Goal: Navigation & Orientation: Find specific page/section

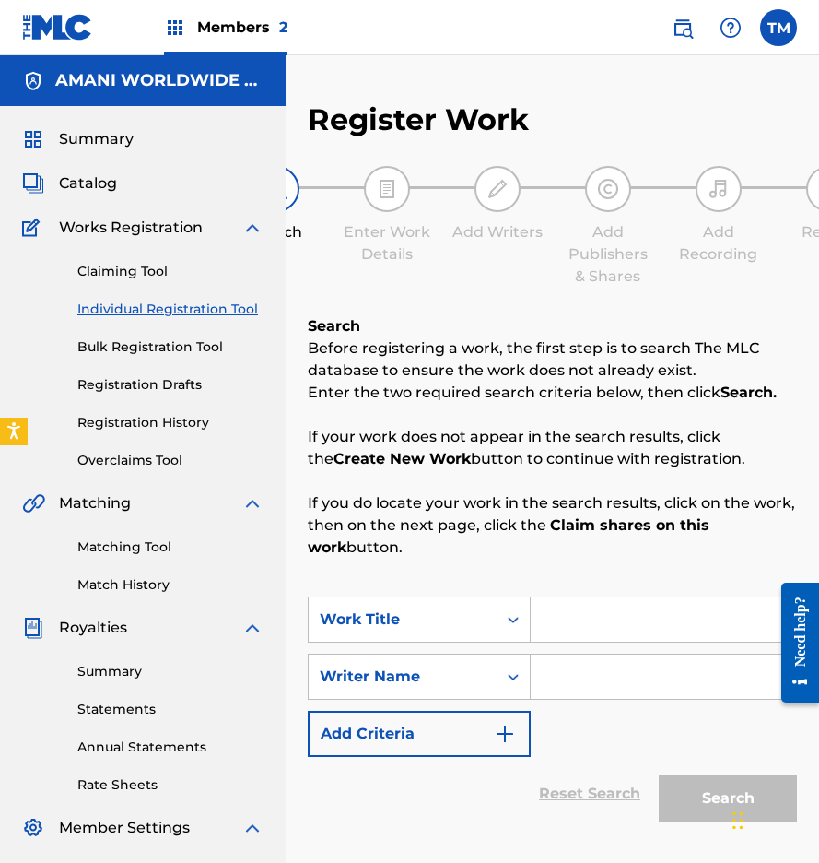
click at [92, 144] on span "Summary" at bounding box center [96, 139] width 75 height 22
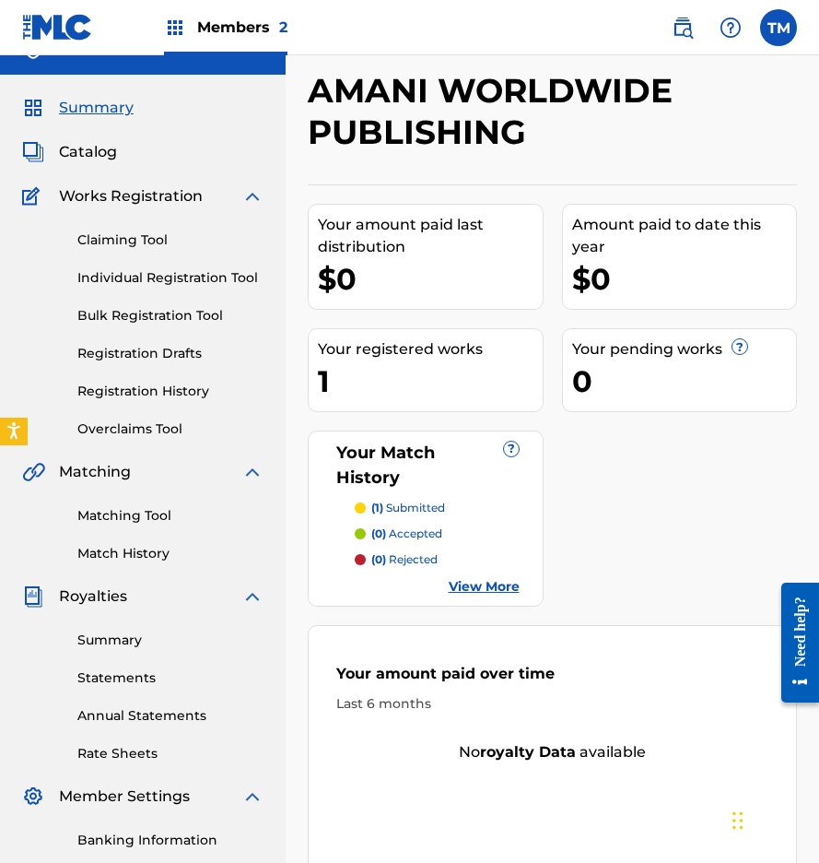
scroll to position [21, 0]
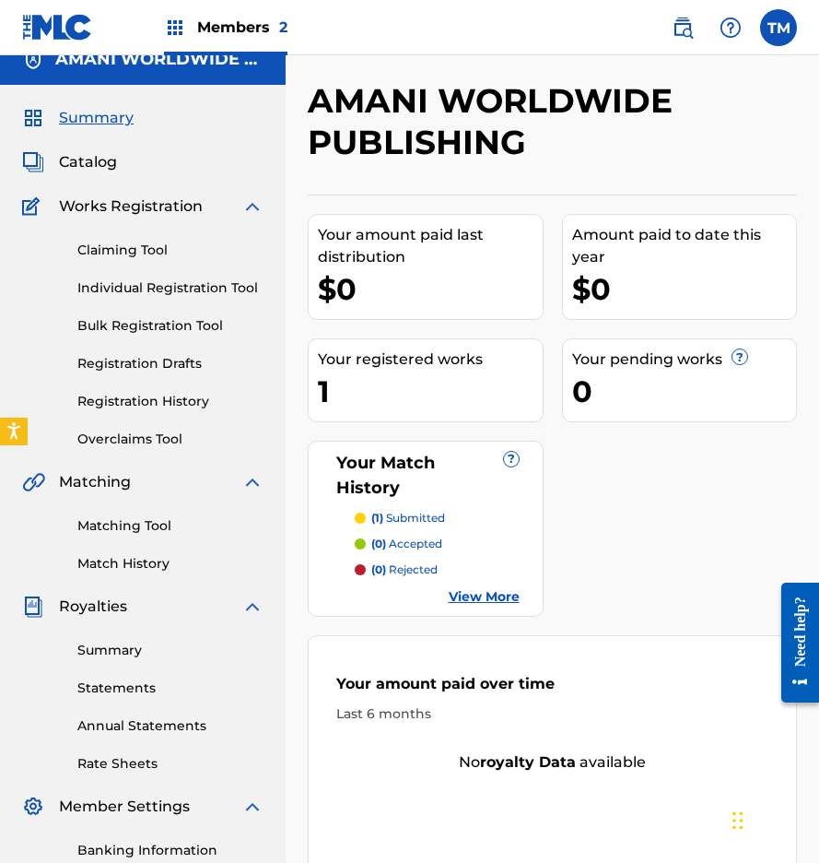
click at [97, 160] on span "Catalog" at bounding box center [88, 162] width 58 height 22
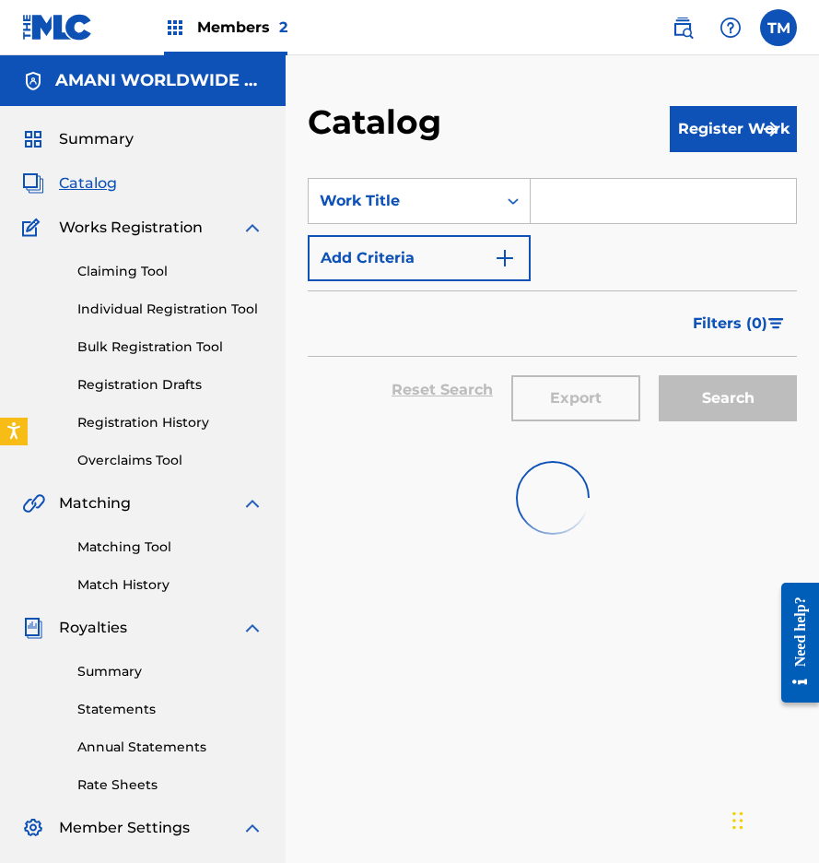
click at [129, 710] on link "Statements" at bounding box center [170, 709] width 186 height 19
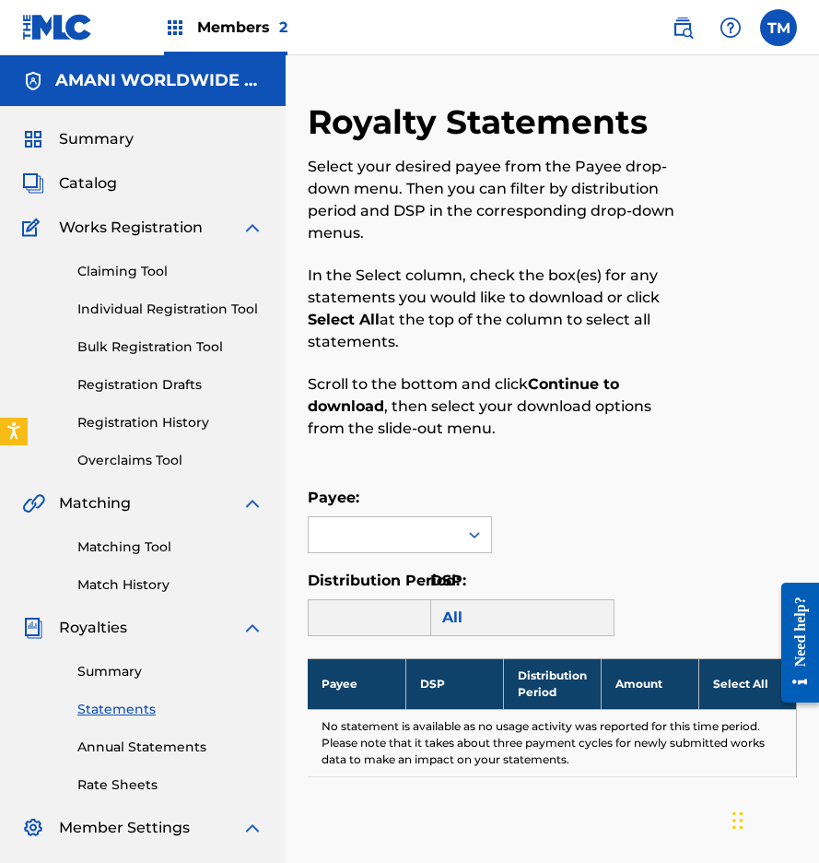
click at [87, 141] on span "Summary" at bounding box center [96, 139] width 75 height 22
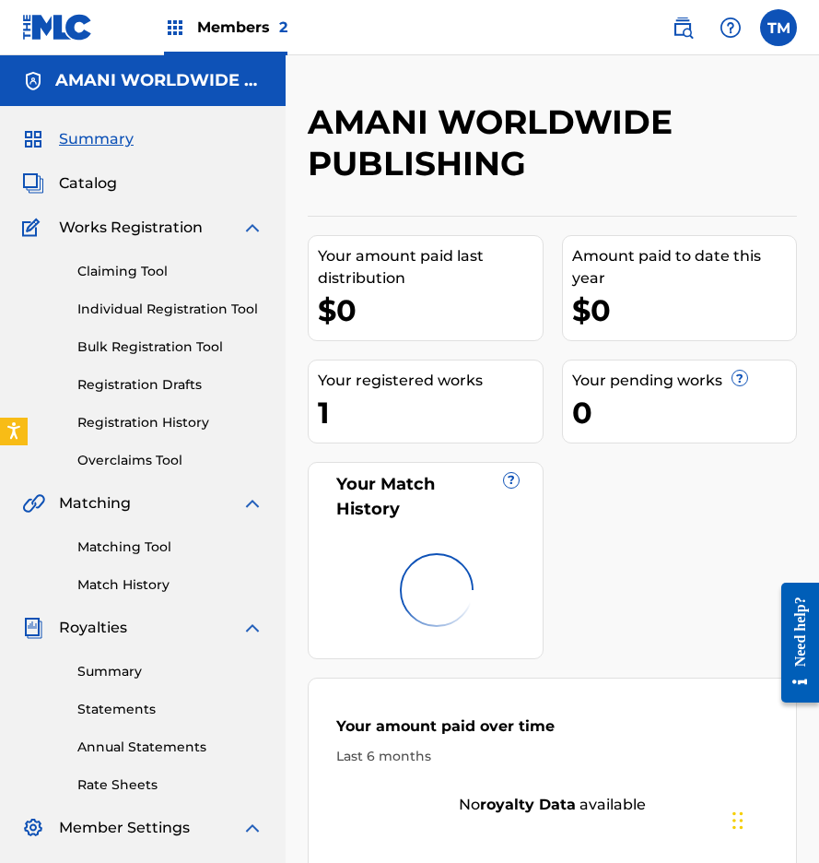
click at [88, 185] on span "Catalog" at bounding box center [88, 183] width 58 height 22
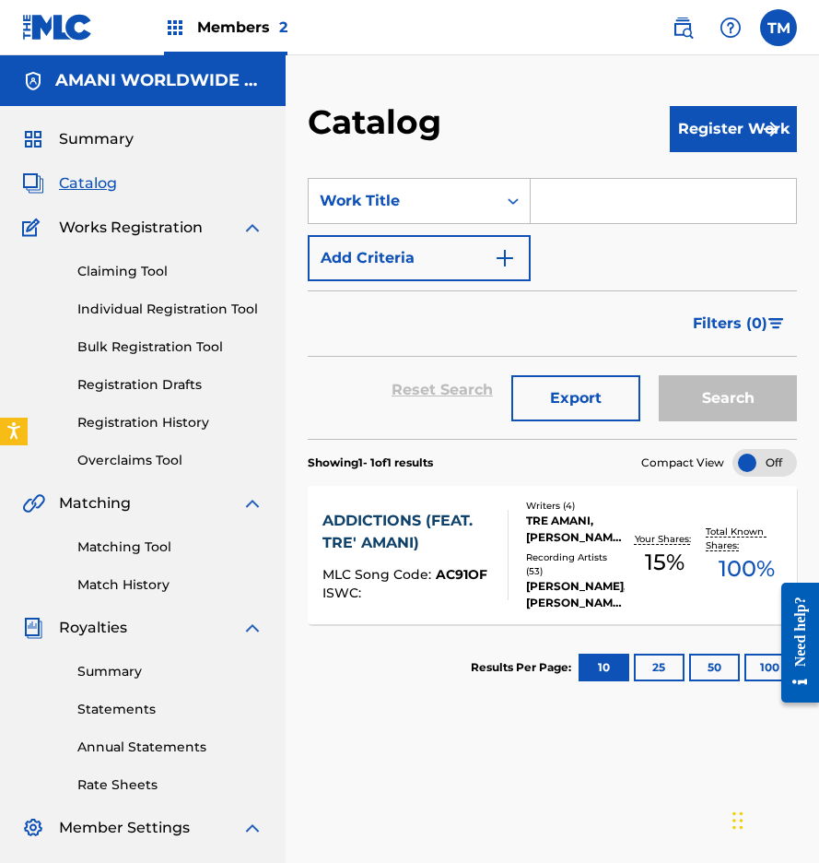
click at [573, 529] on div "TRE AMANI, [PERSON_NAME], [PERSON_NAME], [PERSON_NAME]" at bounding box center [575, 529] width 99 height 33
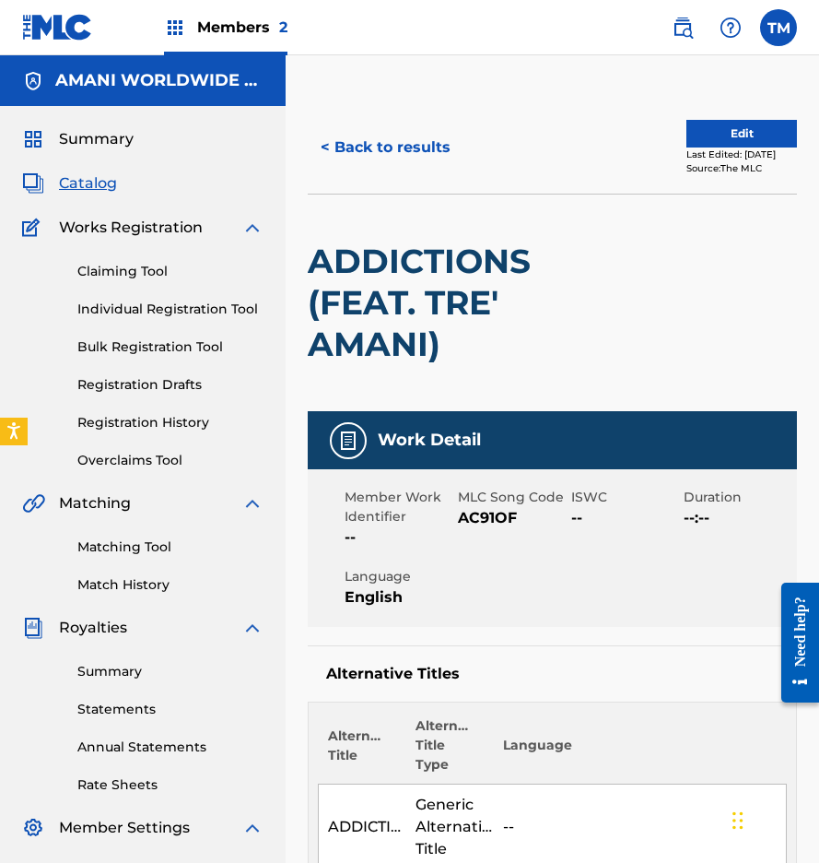
click at [113, 136] on span "Summary" at bounding box center [96, 139] width 75 height 22
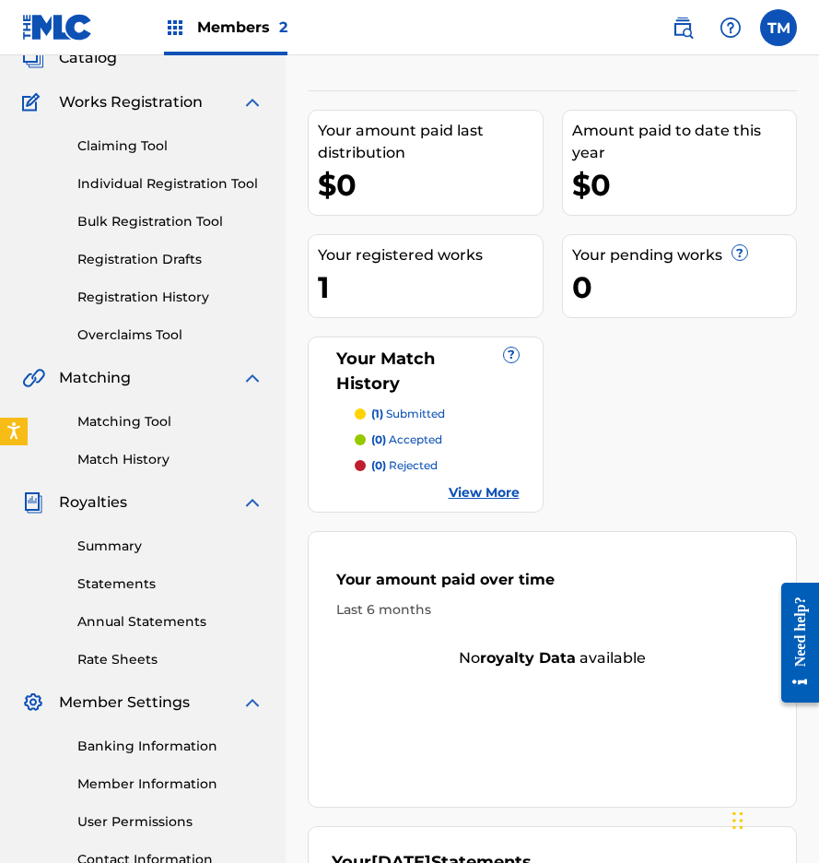
scroll to position [110, 0]
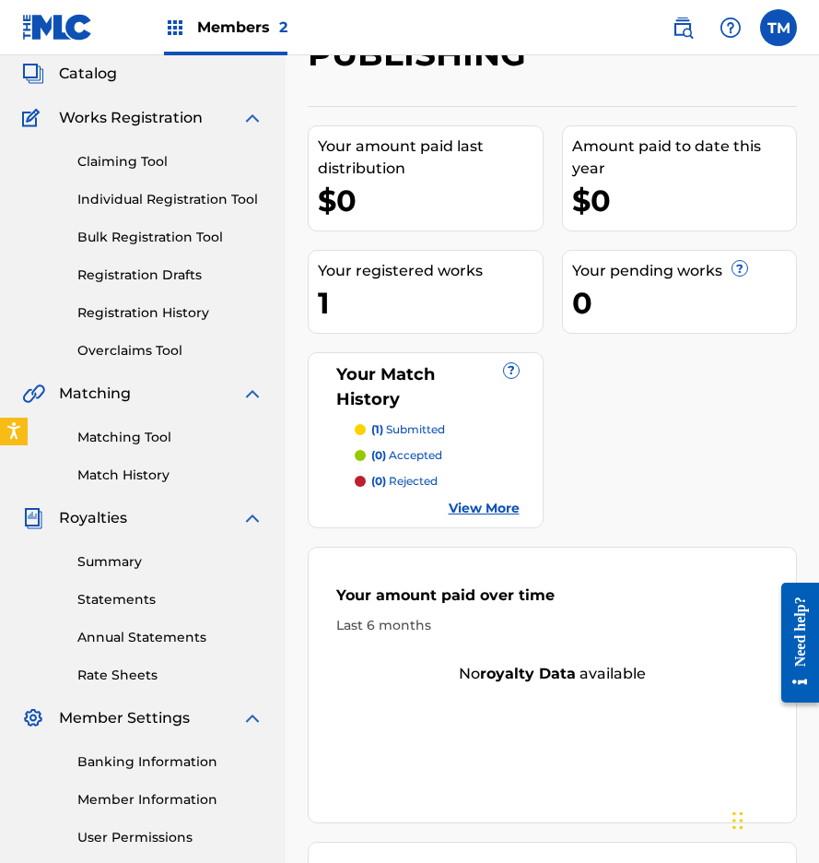
click at [91, 64] on span "Catalog" at bounding box center [88, 74] width 58 height 22
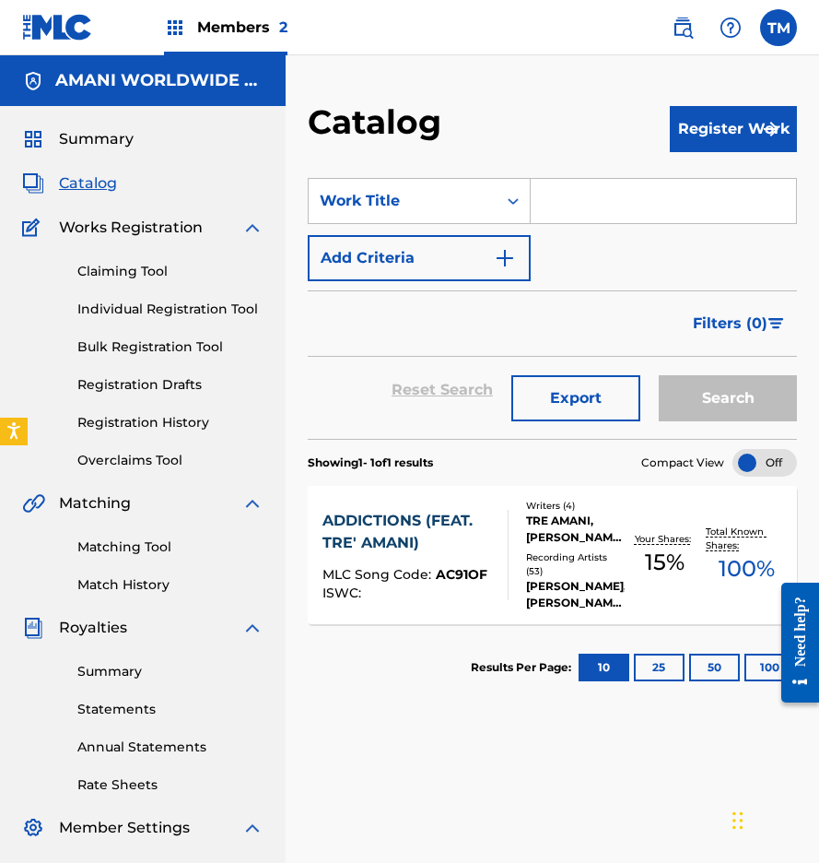
click at [747, 460] on div at bounding box center [765, 463] width 65 height 28
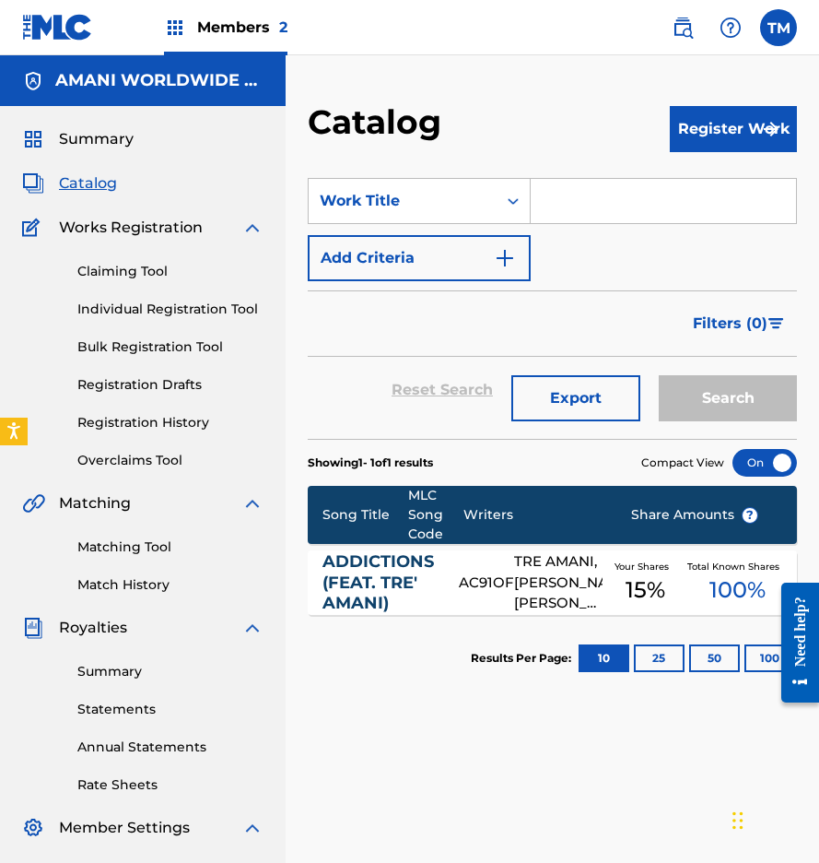
click at [788, 458] on div at bounding box center [765, 463] width 65 height 28
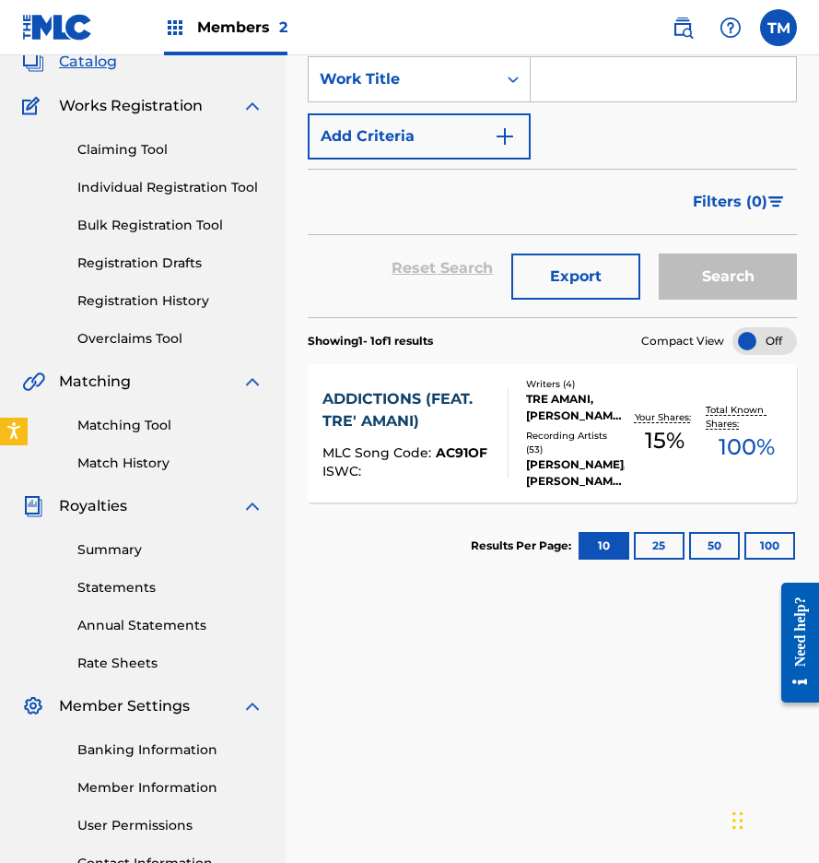
scroll to position [124, 0]
